Goal: Navigation & Orientation: Locate item on page

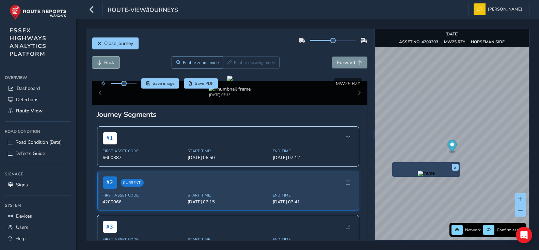
click at [114, 60] on span "Back" at bounding box center [110, 62] width 10 height 6
click at [113, 61] on span "Back" at bounding box center [110, 62] width 10 height 6
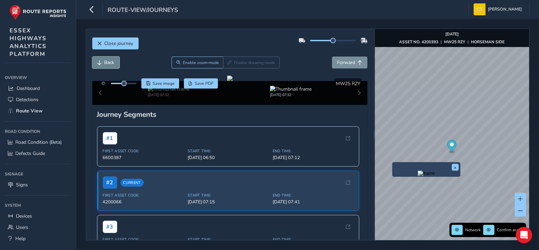
click at [113, 61] on span "Back" at bounding box center [110, 62] width 10 height 6
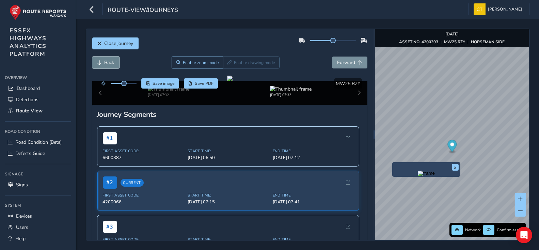
click at [113, 61] on span "Back" at bounding box center [110, 62] width 10 height 6
click at [348, 62] on span "Forward" at bounding box center [346, 62] width 18 height 6
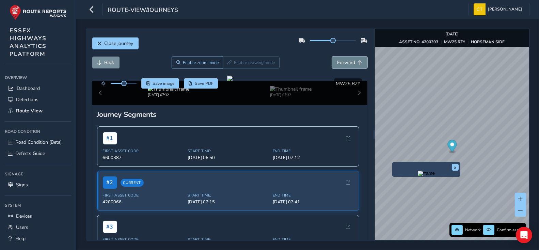
click at [348, 62] on span "Forward" at bounding box center [346, 62] width 18 height 6
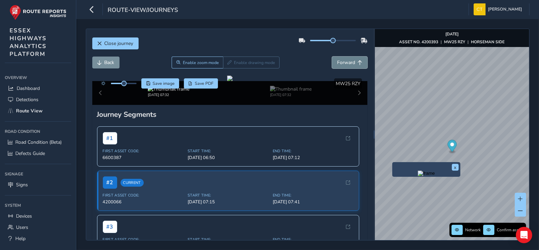
click at [348, 62] on span "Forward" at bounding box center [346, 62] width 18 height 6
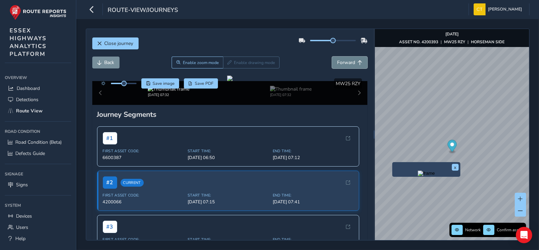
click at [348, 62] on span "Forward" at bounding box center [346, 62] width 18 height 6
drag, startPoint x: 124, startPoint y: 84, endPoint x: 141, endPoint y: 84, distance: 16.7
click at [141, 84] on div "Save image Save PDF" at bounding box center [158, 83] width 121 height 10
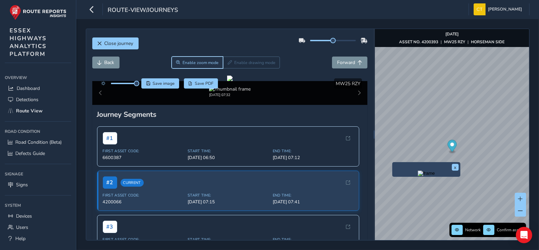
drag, startPoint x: 141, startPoint y: 84, endPoint x: 195, endPoint y: 60, distance: 59.2
click at [195, 60] on span "Enable zoom mode" at bounding box center [201, 62] width 36 height 5
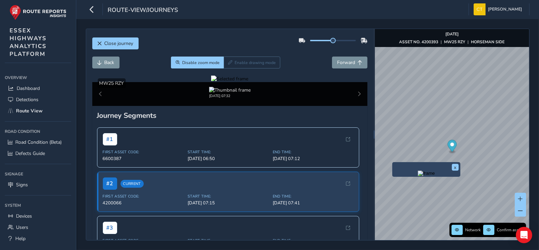
drag, startPoint x: 145, startPoint y: 131, endPoint x: 201, endPoint y: 133, distance: 56.2
click at [211, 82] on div at bounding box center [229, 79] width 37 height 6
click at [185, 153] on img at bounding box center [457, 148] width 981 height 552
click at [211, 82] on div at bounding box center [229, 79] width 37 height 6
